Goal: Information Seeking & Learning: Find specific fact

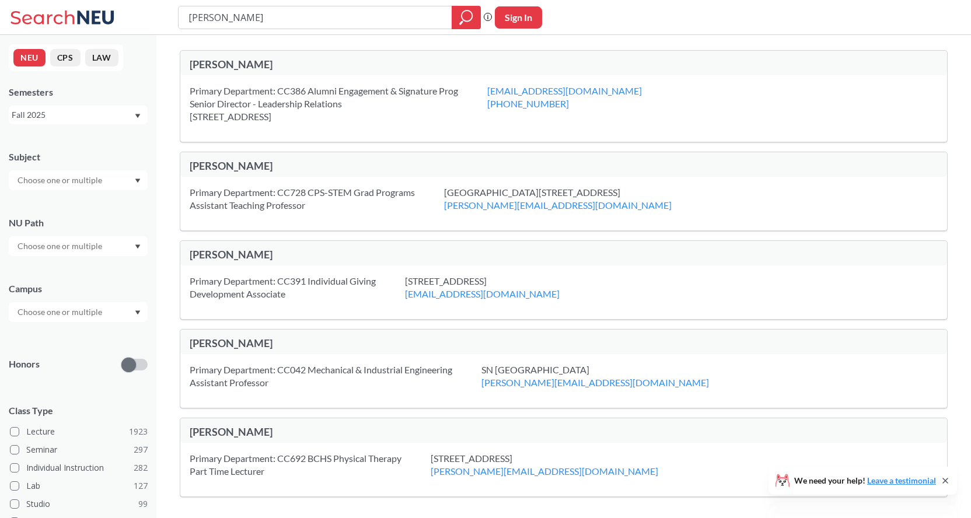
click at [263, 22] on input "[PERSON_NAME]" at bounding box center [315, 18] width 256 height 20
type input "cs"
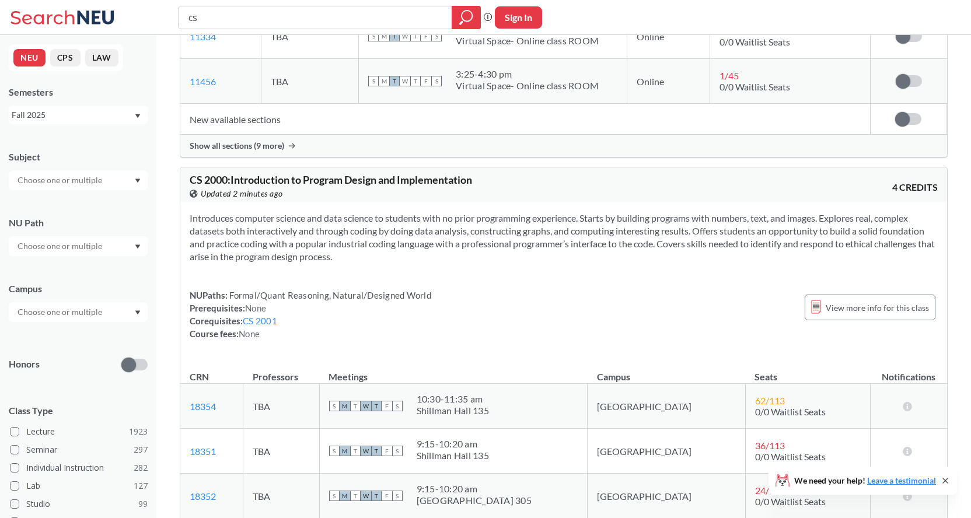
scroll to position [4776, 0]
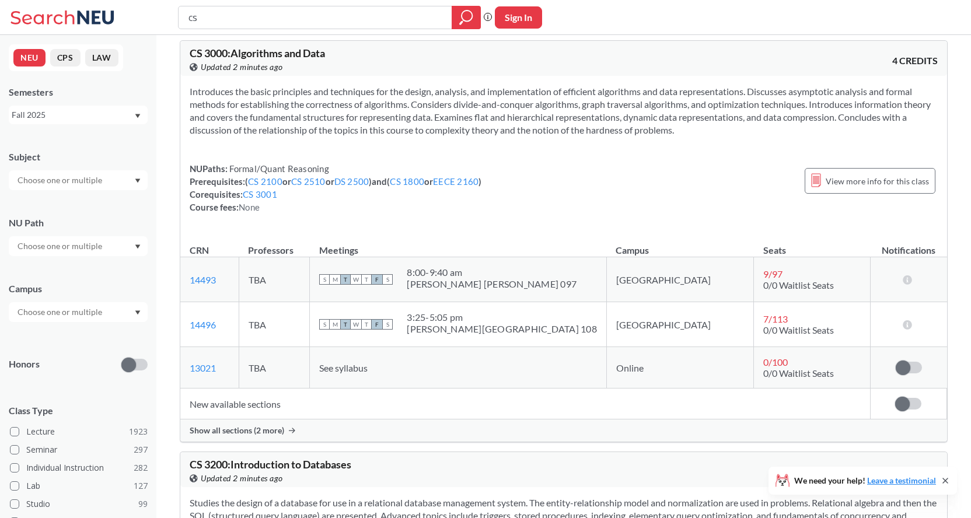
click at [284, 19] on input "cs" at bounding box center [315, 18] width 256 height 20
type input "mobile"
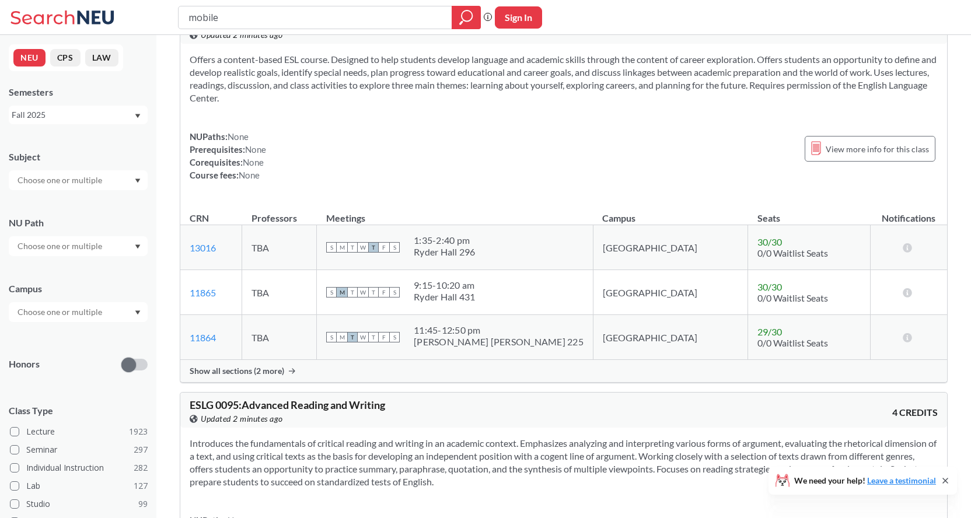
scroll to position [2352, 0]
